Goal: Information Seeking & Learning: Find specific page/section

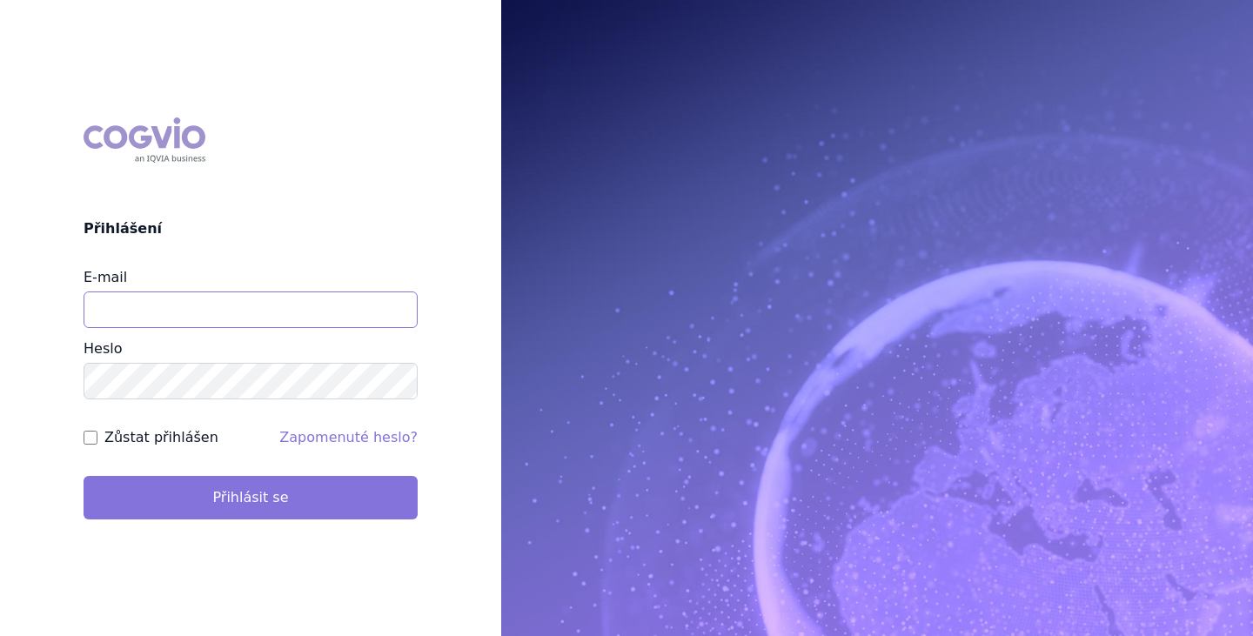
type input "brectan@vzacna-onemocneni.cz"
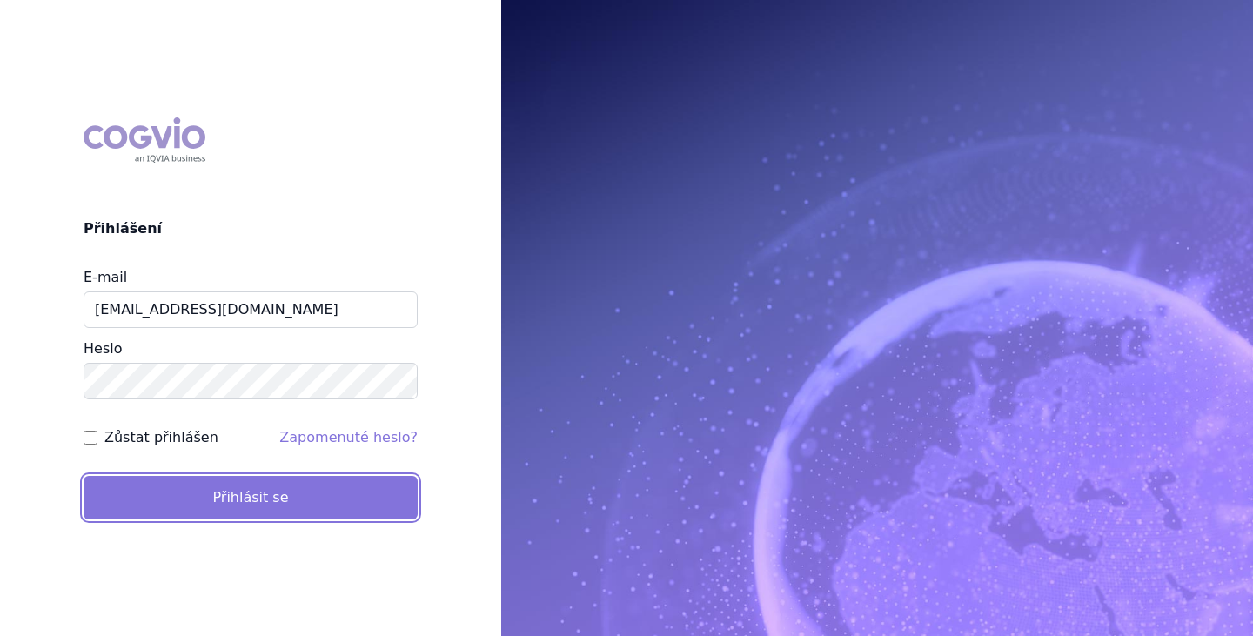
click at [243, 492] on button "Přihlásit se" at bounding box center [251, 498] width 334 height 44
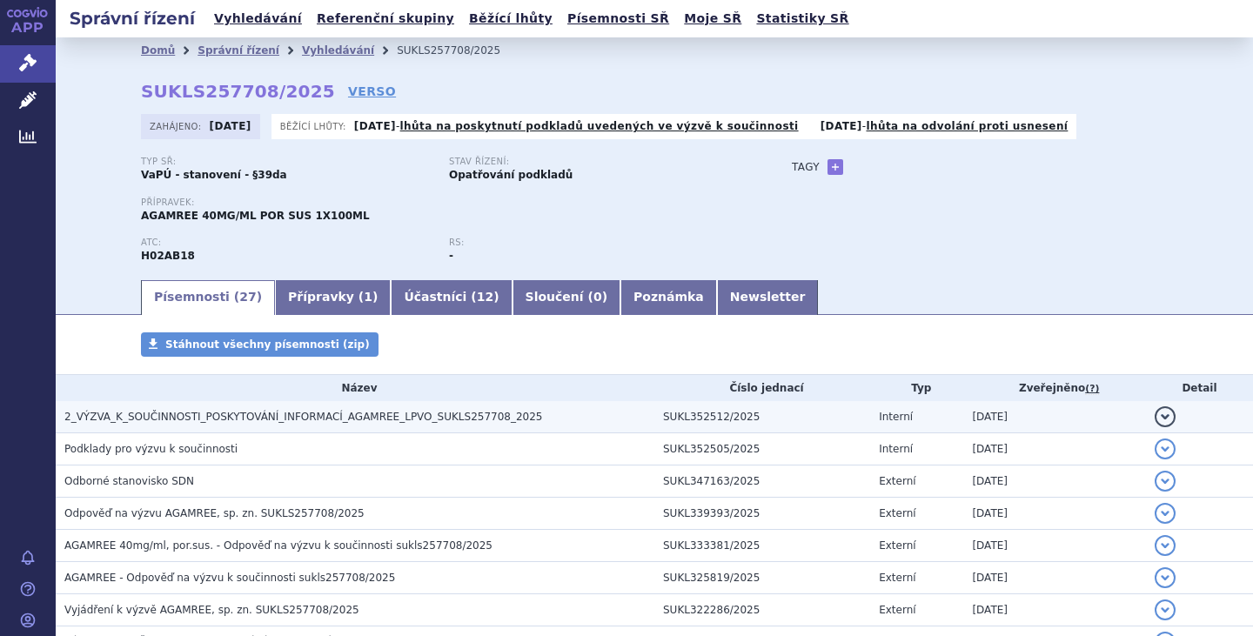
click at [406, 412] on span "2_VÝZVA_K_SOUČINNOSTI_POSKYTOVÁNÍ_INFORMACÍ_AGAMREE_LPVO_SUKLS257708_2025" at bounding box center [303, 417] width 478 height 12
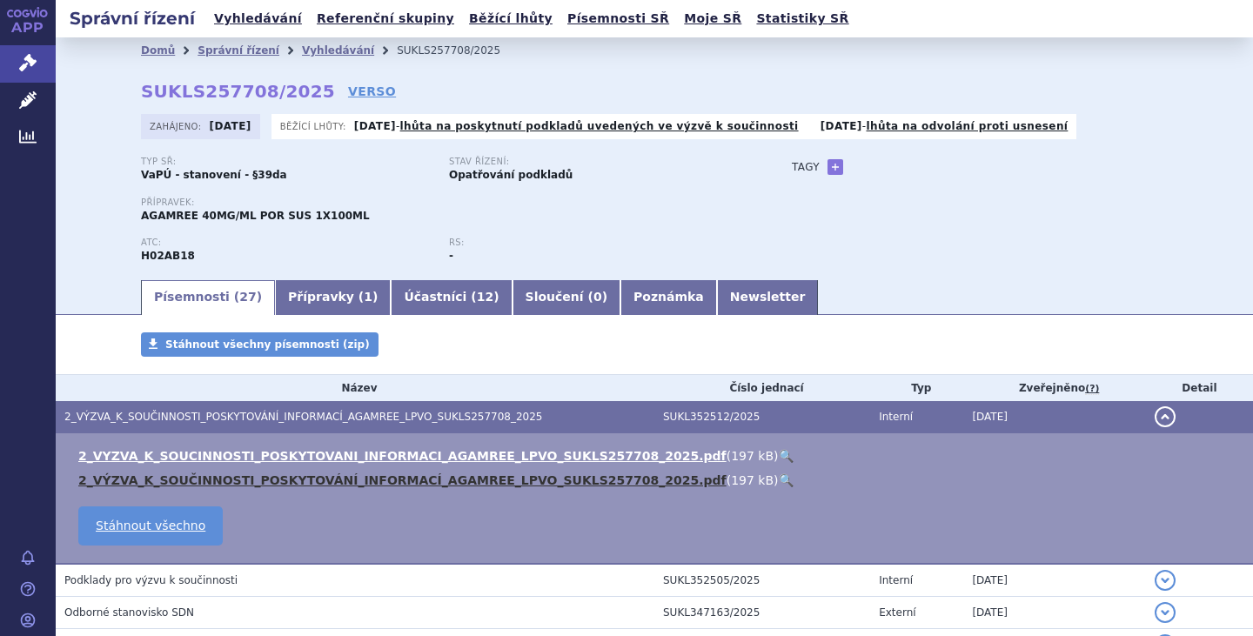
click at [371, 483] on link "2_VÝZVA_K_SOUČINNOSTI_POSKYTOVÁNÍ_INFORMACÍ_AGAMREE_LPVO_SUKLS257708_2025.pdf" at bounding box center [402, 480] width 648 height 14
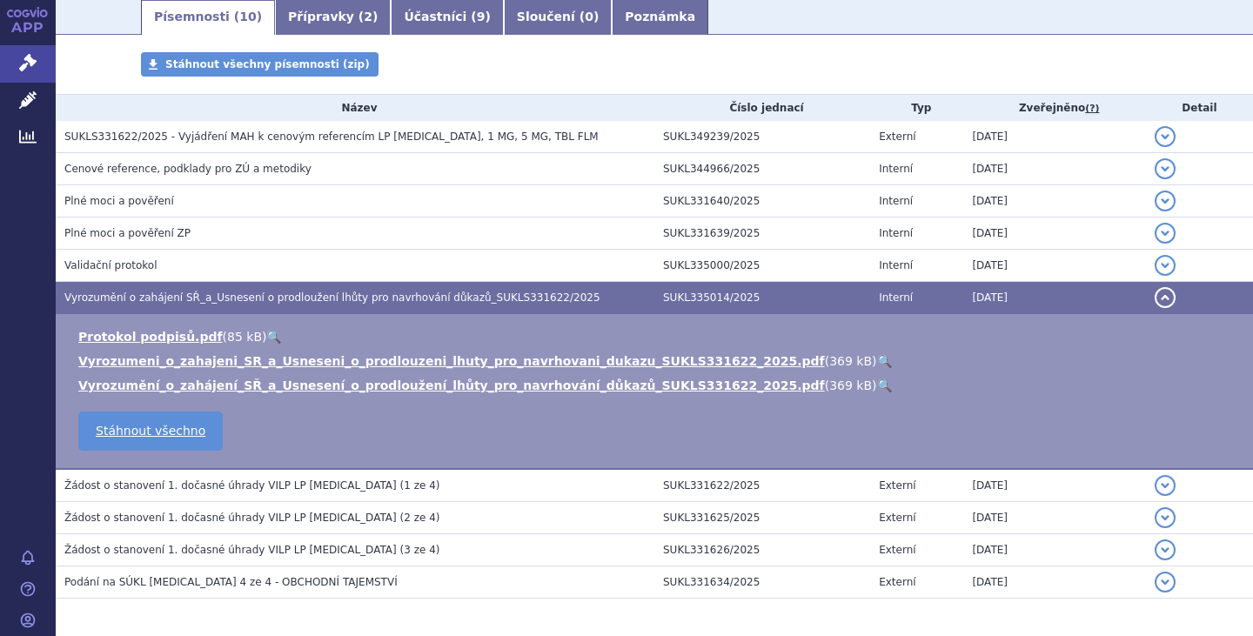
scroll to position [297, 0]
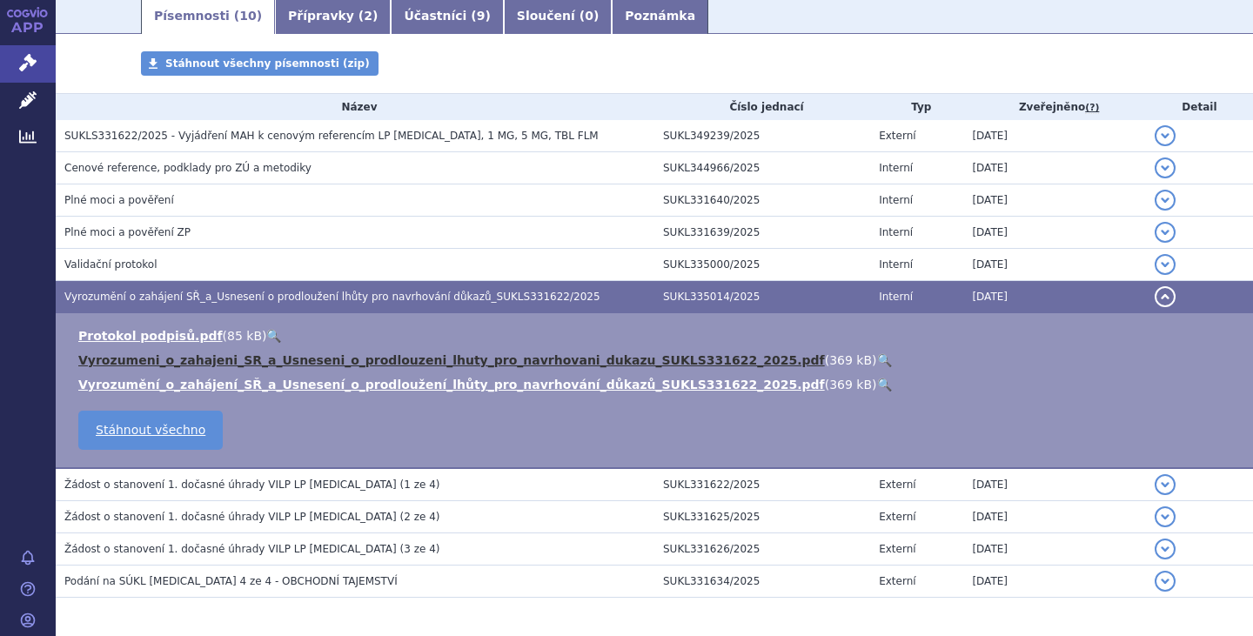
click at [339, 361] on link "Vyrozumeni_o_zahajeni_SR_a_Usneseni_o_prodlouzeni_lhuty_pro_navrhovani_dukazu_S…" at bounding box center [451, 360] width 747 height 14
